Goal: Information Seeking & Learning: Learn about a topic

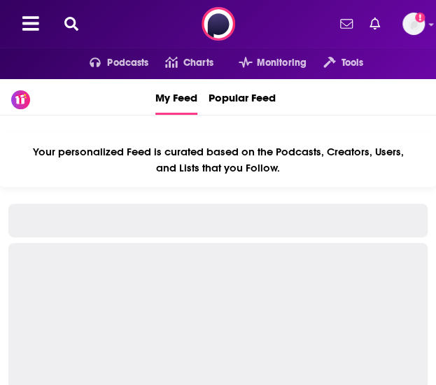
click at [74, 27] on icon at bounding box center [71, 24] width 14 height 14
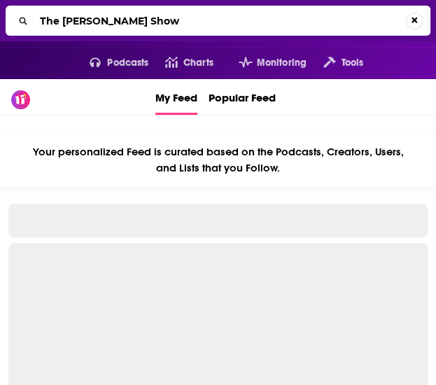
type input "The [PERSON_NAME] Show"
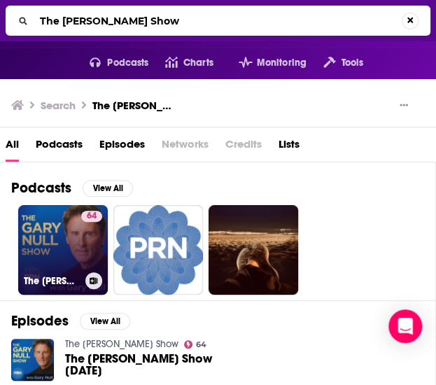
click at [69, 241] on link "64 The [PERSON_NAME] Show" at bounding box center [63, 250] width 90 height 90
